Goal: Navigation & Orientation: Understand site structure

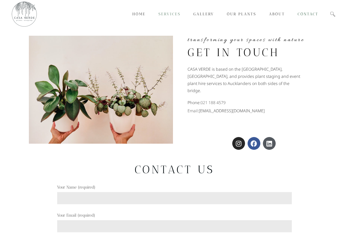
click at [168, 16] on span "Services" at bounding box center [169, 14] width 22 height 5
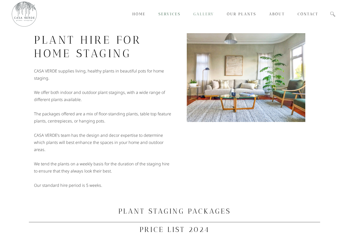
click at [208, 19] on link "Gallery" at bounding box center [203, 14] width 33 height 28
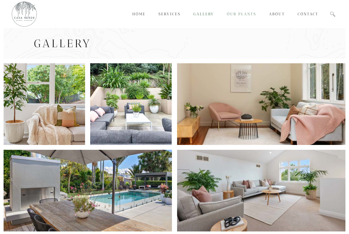
click at [243, 17] on link "Our Plants" at bounding box center [241, 14] width 42 height 28
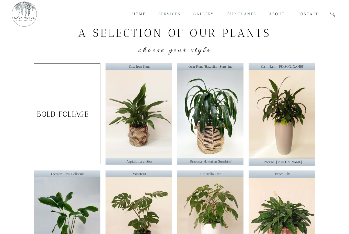
click at [174, 16] on span "Services" at bounding box center [169, 14] width 22 height 5
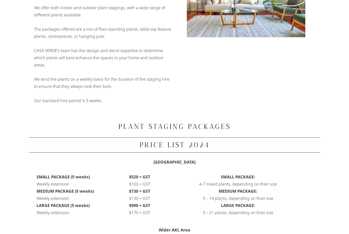
scroll to position [15, 0]
